Goal: Entertainment & Leisure: Consume media (video, audio)

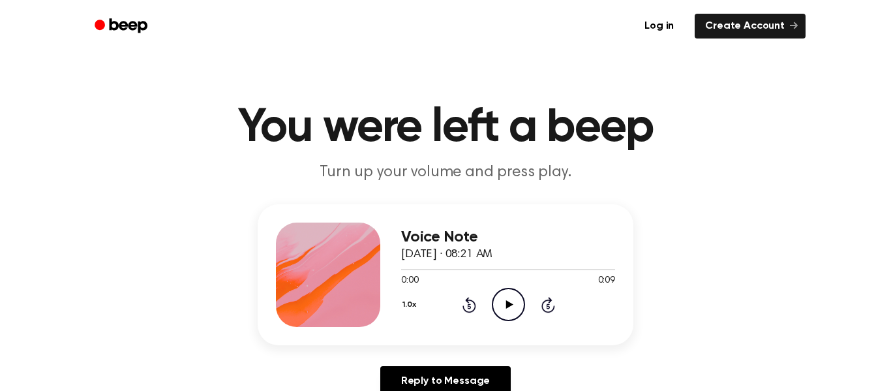
click at [524, 307] on circle at bounding box center [508, 304] width 32 height 32
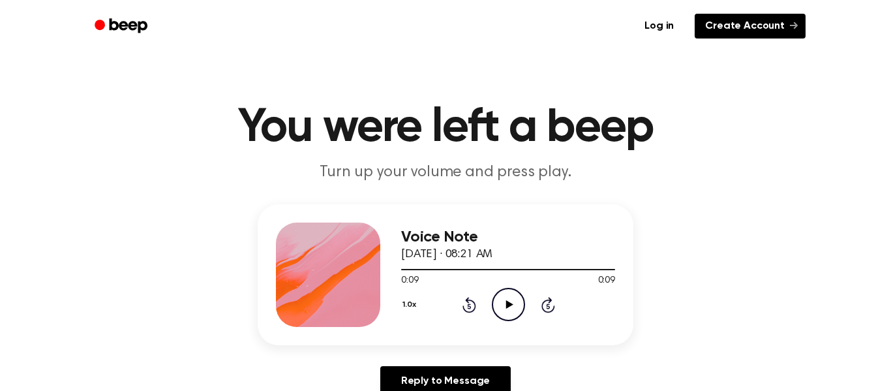
click at [794, 37] on link "Create Account" at bounding box center [750, 26] width 111 height 25
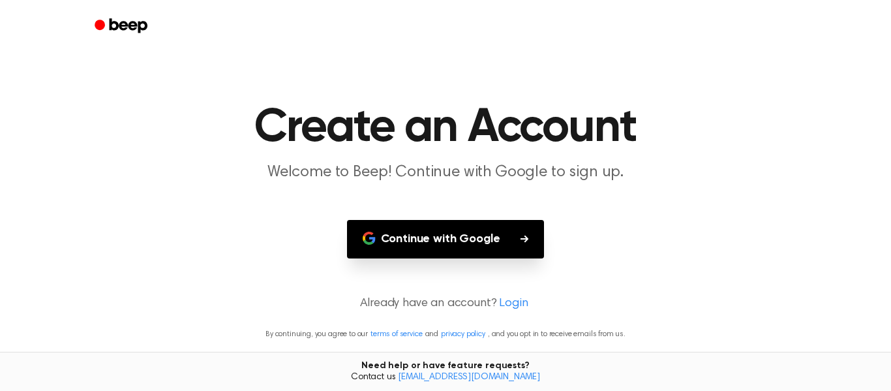
click at [515, 93] on main "Create an Account Welcome to Beep! Continue with Google to sign up. Continue wi…" at bounding box center [445, 195] width 891 height 391
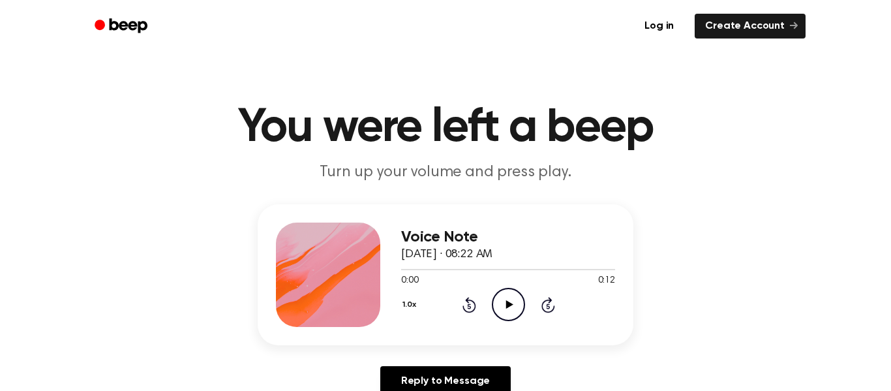
click at [506, 322] on div "Voice Note [DATE] · 08:22 AM 0:00 0:12 Your browser does not support the [objec…" at bounding box center [508, 274] width 214 height 104
click at [510, 310] on icon "Play Audio" at bounding box center [508, 304] width 33 height 33
click at [505, 298] on icon "Play Audio" at bounding box center [508, 304] width 33 height 33
click at [509, 309] on icon "Play Audio" at bounding box center [508, 304] width 33 height 33
click at [506, 303] on icon "Play Audio" at bounding box center [508, 304] width 33 height 33
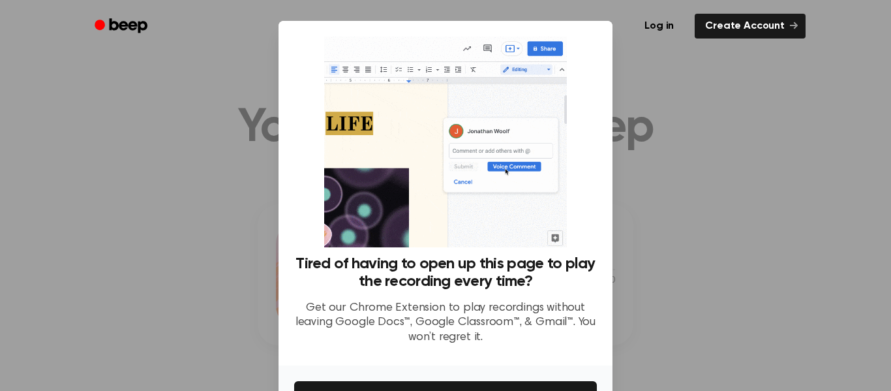
click at [667, 93] on div at bounding box center [445, 195] width 891 height 391
click at [690, 98] on div at bounding box center [445, 195] width 891 height 391
click at [718, 149] on div at bounding box center [445, 195] width 891 height 391
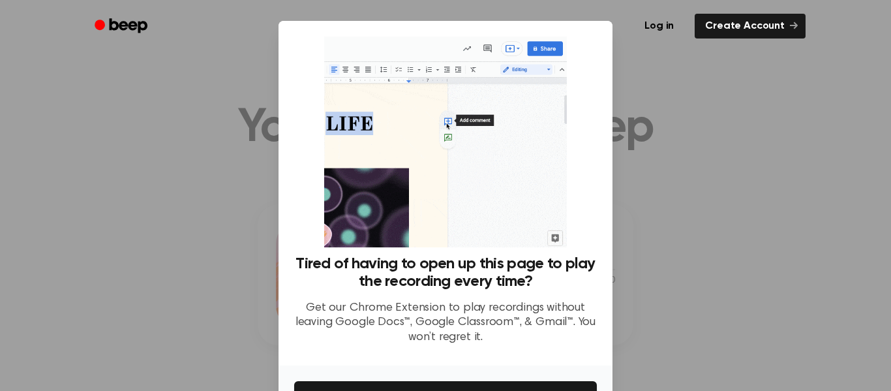
click at [726, 180] on div at bounding box center [445, 195] width 891 height 391
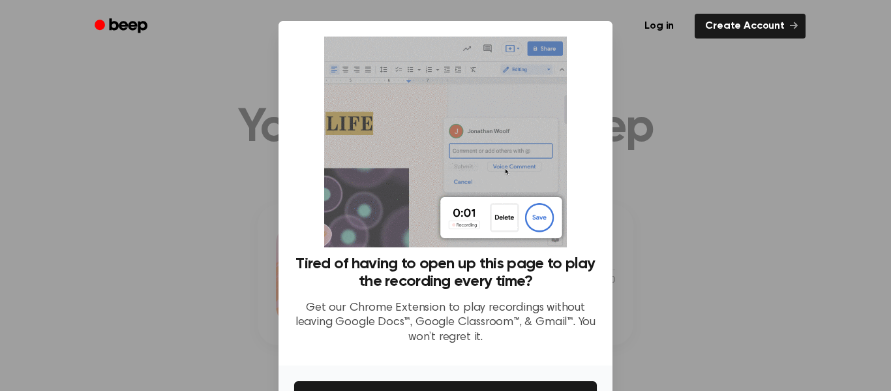
click at [714, 177] on div at bounding box center [445, 195] width 891 height 391
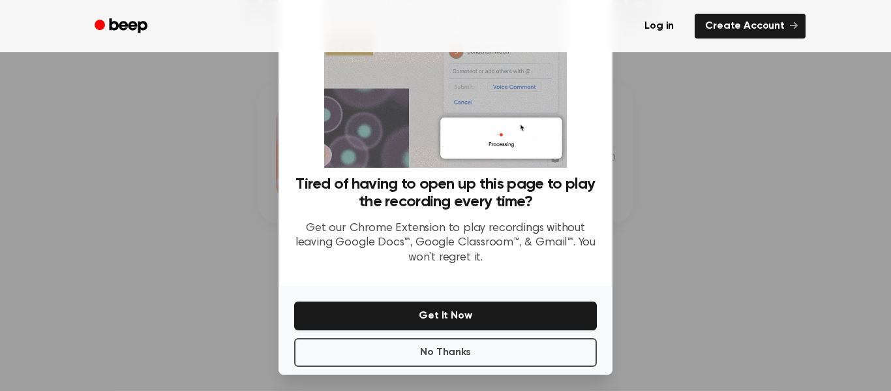
scroll to position [79, 0]
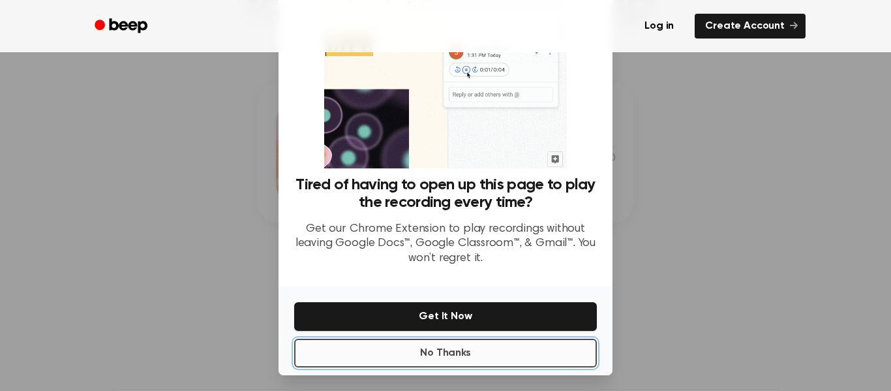
click at [522, 346] on button "No Thanks" at bounding box center [445, 353] width 303 height 29
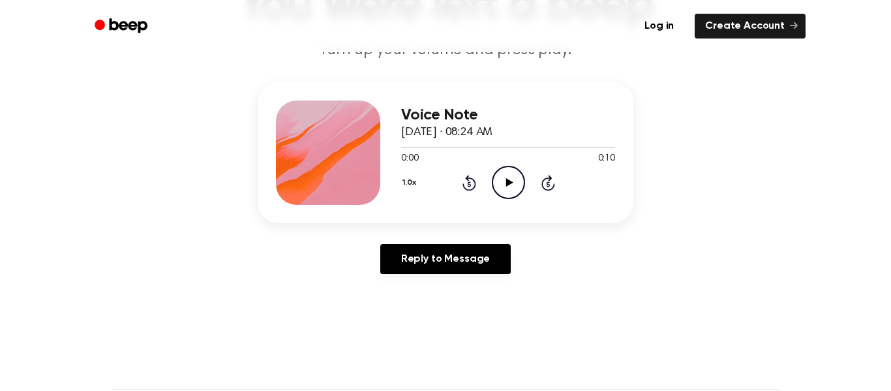
click at [510, 178] on icon "Play Audio" at bounding box center [508, 182] width 33 height 33
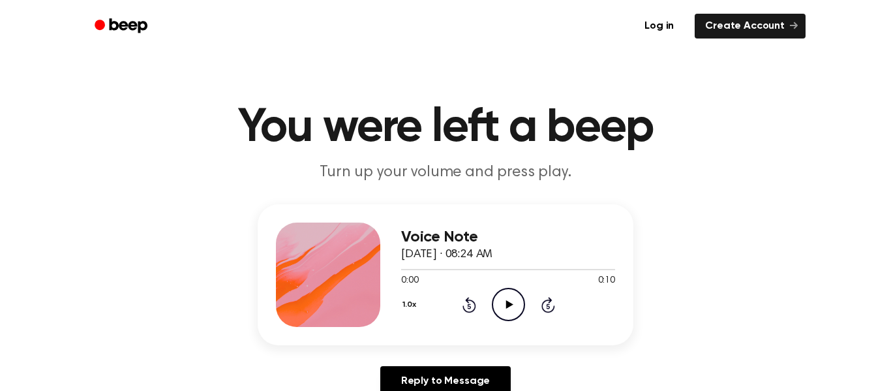
click at [504, 307] on icon "Play Audio" at bounding box center [508, 304] width 33 height 33
click at [506, 304] on icon "Play Audio" at bounding box center [508, 304] width 33 height 33
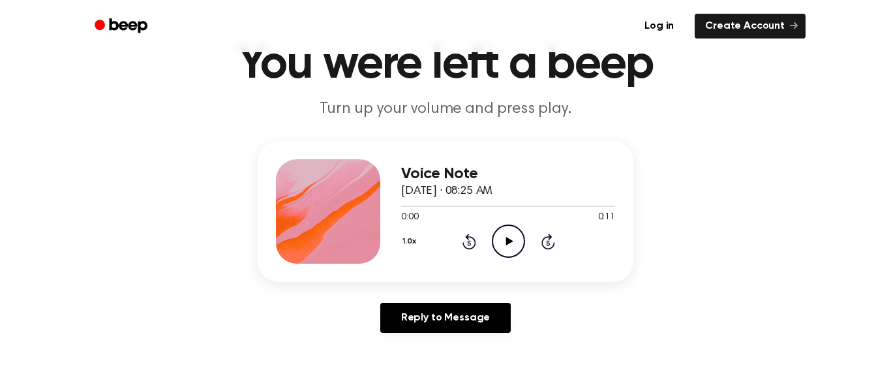
scroll to position [71, 0]
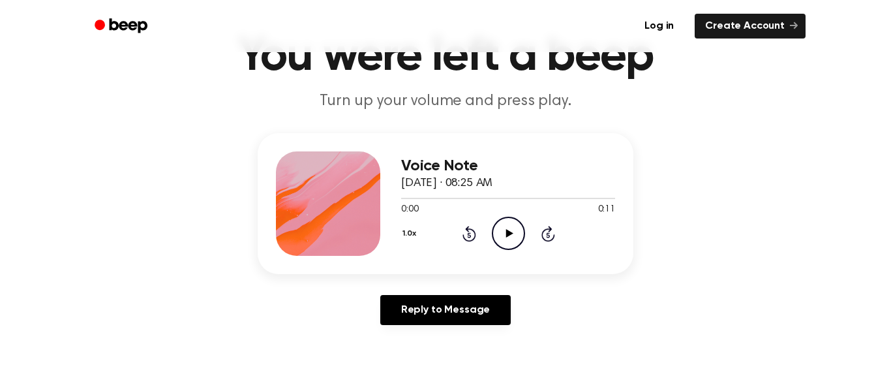
click at [505, 239] on icon "Play Audio" at bounding box center [508, 233] width 33 height 33
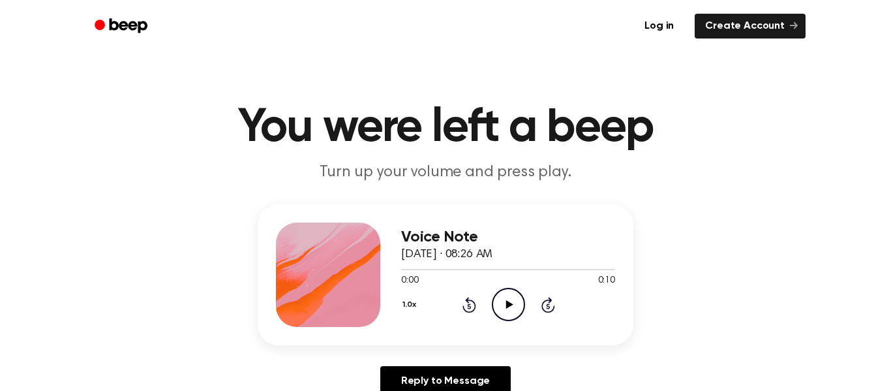
click at [506, 317] on icon "Play Audio" at bounding box center [508, 304] width 33 height 33
click at [519, 317] on circle at bounding box center [508, 304] width 32 height 32
click at [513, 304] on icon "Play Audio" at bounding box center [508, 304] width 33 height 33
click at [508, 309] on icon "Play Audio" at bounding box center [508, 304] width 33 height 33
click at [515, 307] on icon "Play Audio" at bounding box center [508, 304] width 33 height 33
